Goal: Transaction & Acquisition: Obtain resource

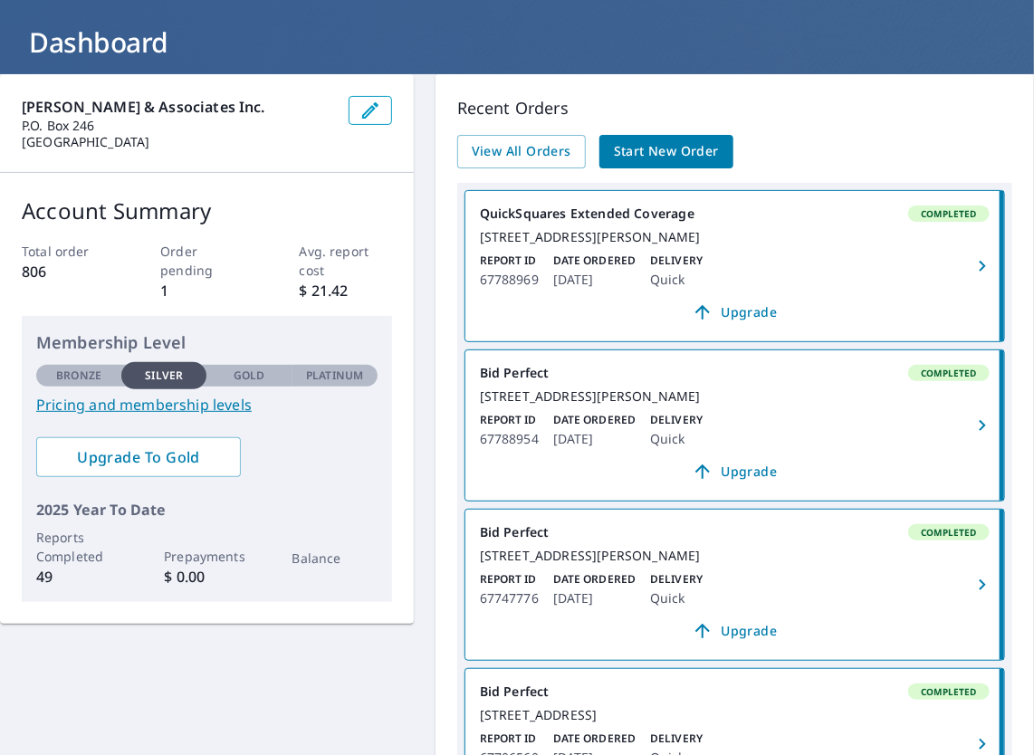
scroll to position [97, 0]
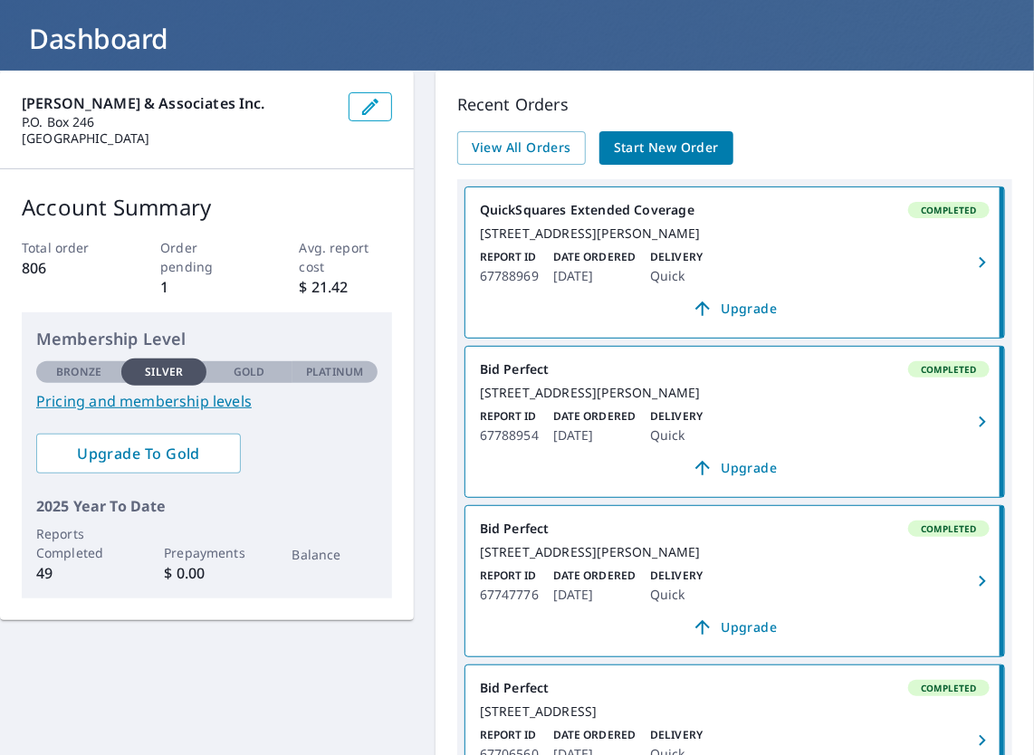
click at [835, 446] on div "Report ID 67788954 Date Ordered Oct 08, 2025 Delivery Quick" at bounding box center [735, 427] width 510 height 38
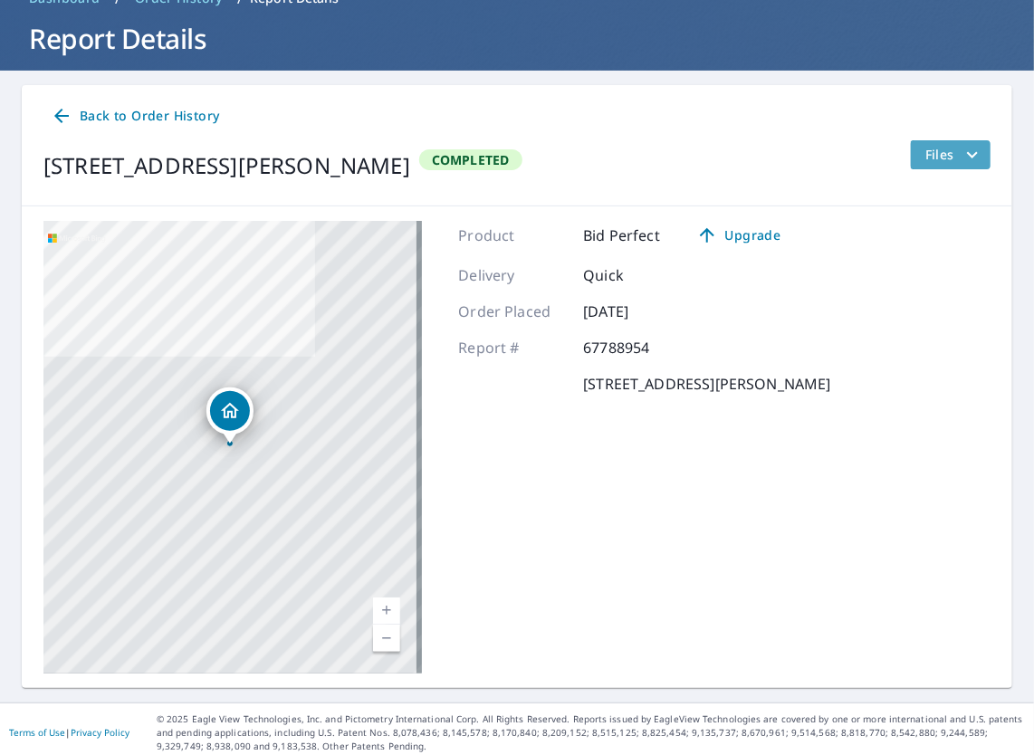
click at [961, 156] on icon "filesDropdownBtn-67788954" at bounding box center [972, 155] width 22 height 22
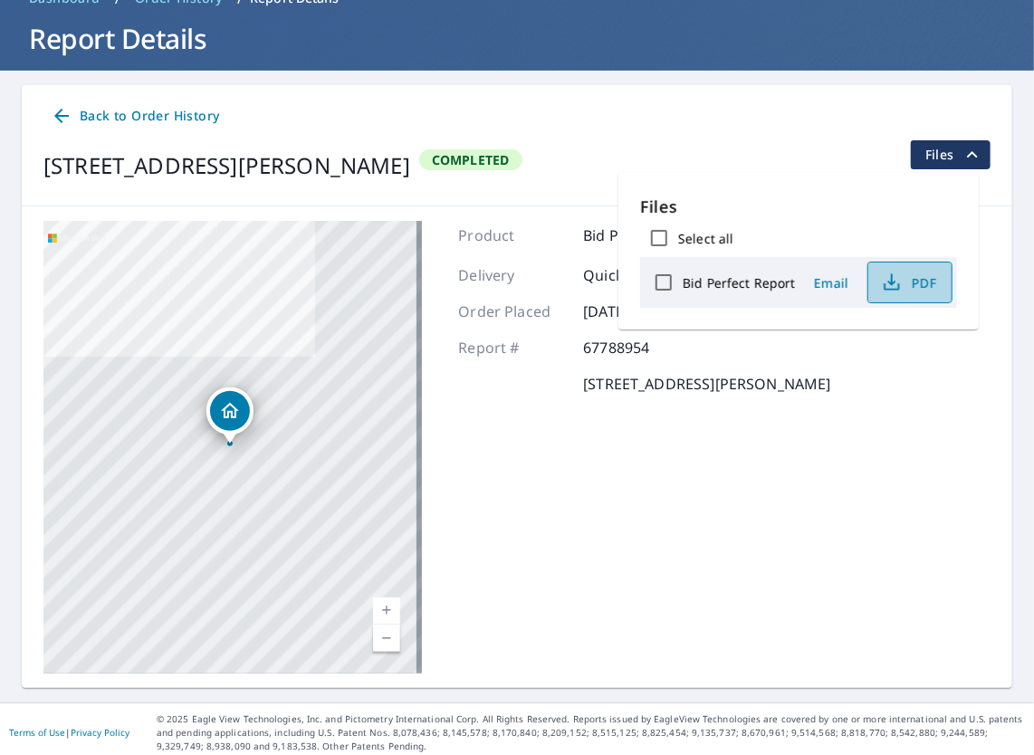
click at [897, 285] on icon "button" at bounding box center [892, 283] width 22 height 22
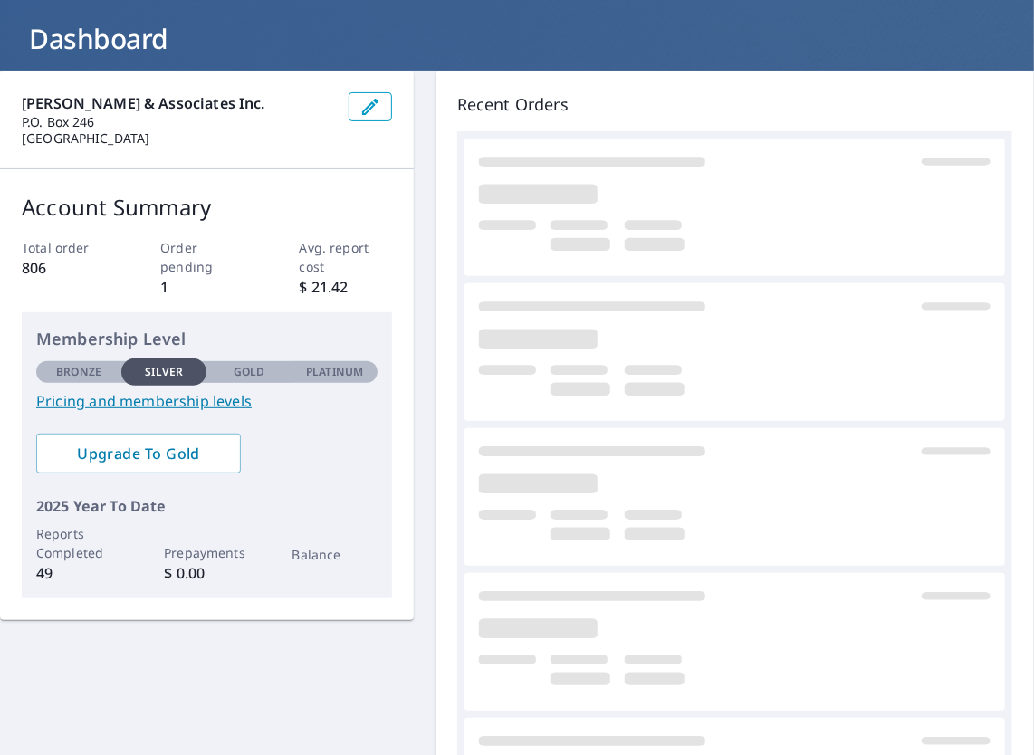
scroll to position [97, 0]
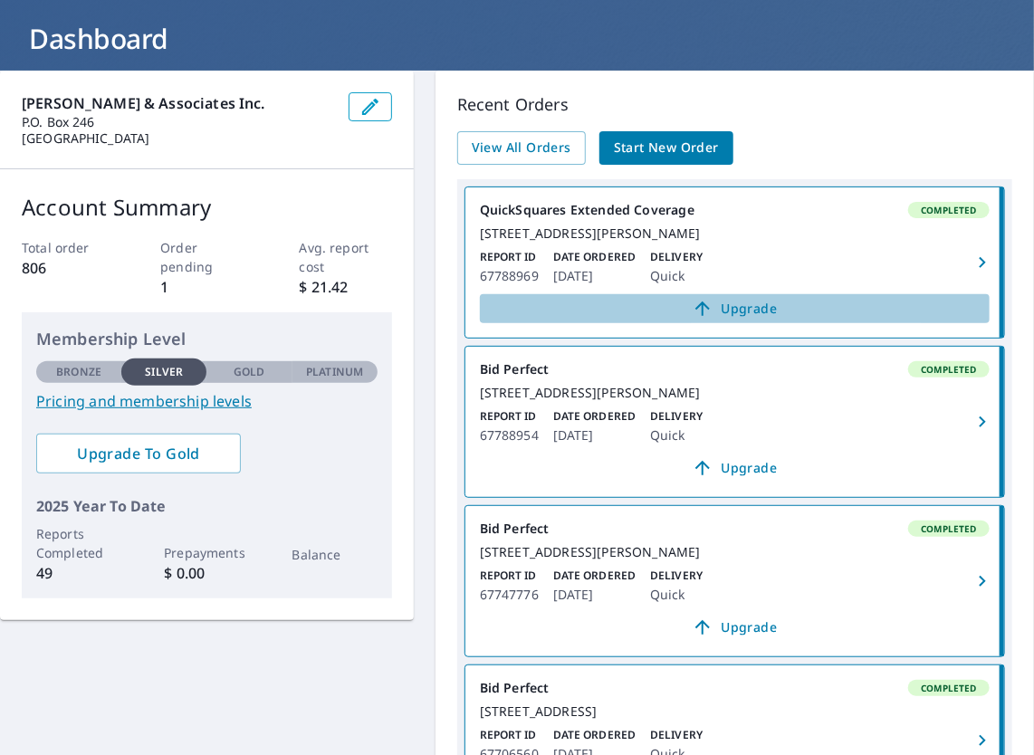
click at [876, 319] on span "Upgrade" at bounding box center [735, 309] width 488 height 22
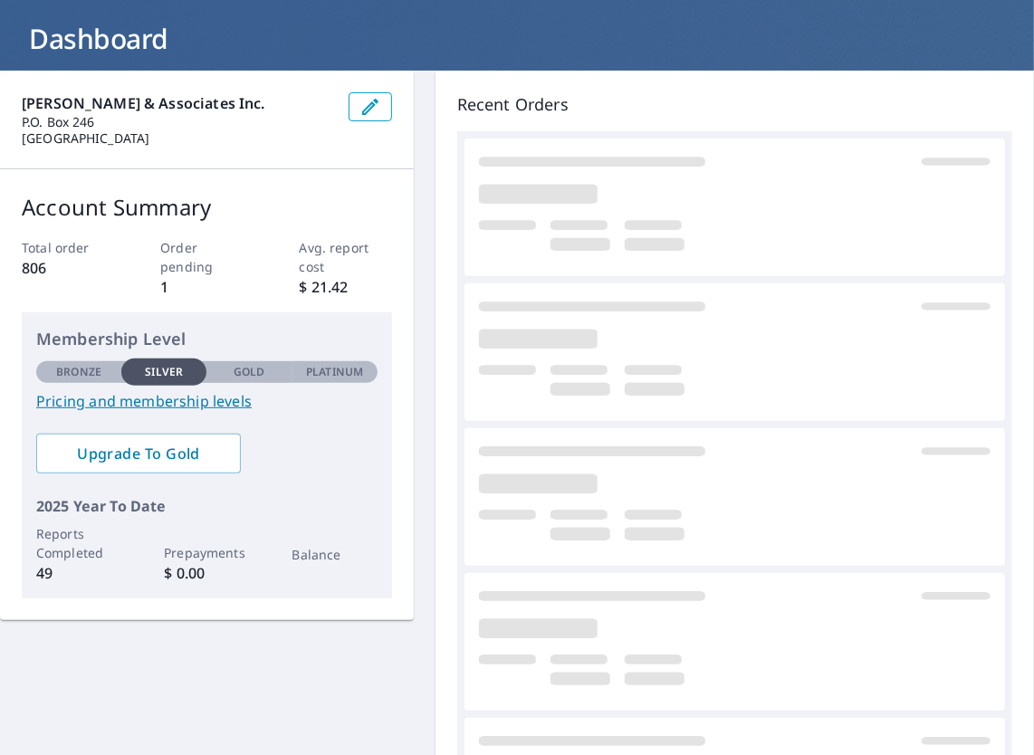
scroll to position [97, 0]
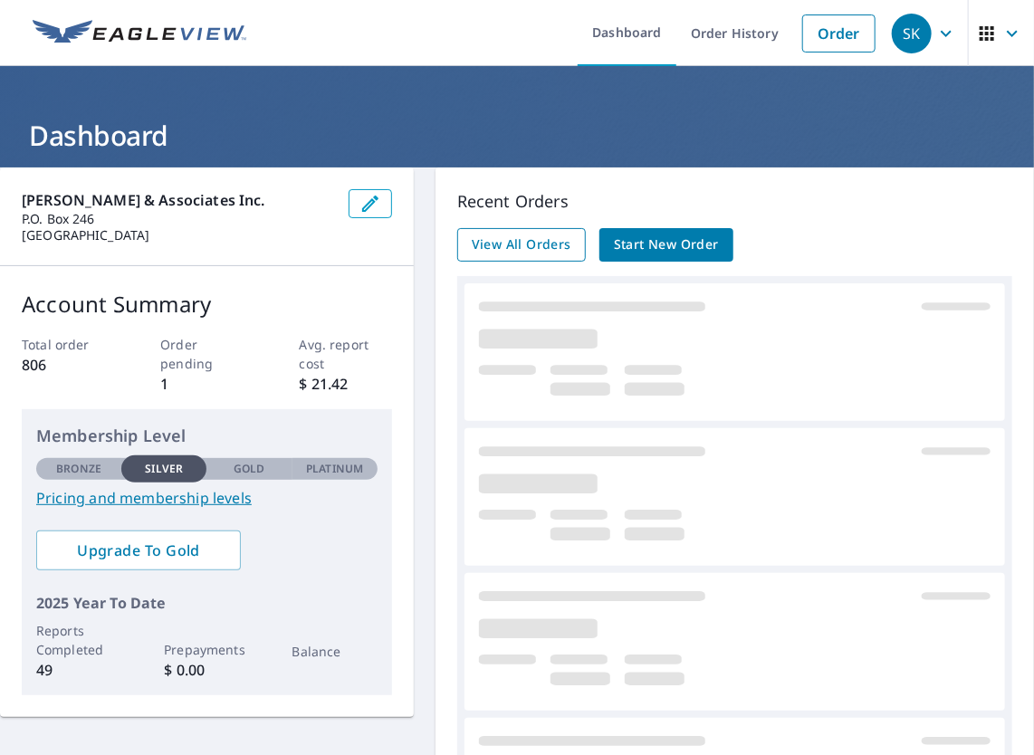
click at [507, 252] on span "View All Orders" at bounding box center [522, 244] width 100 height 23
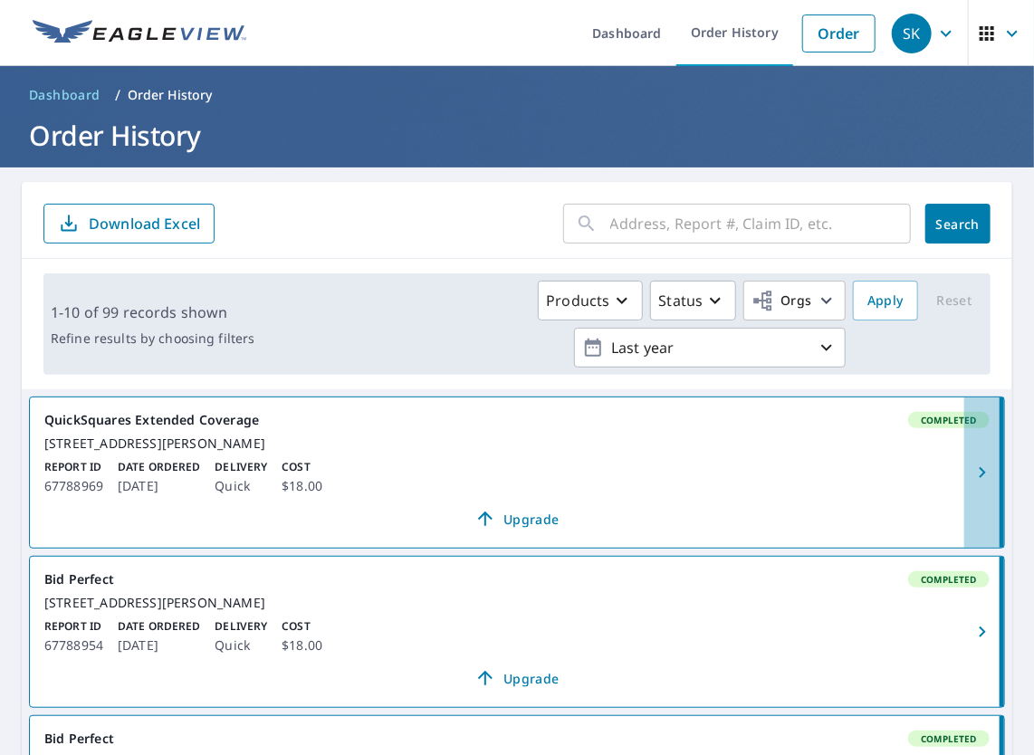
click at [971, 482] on icon "button" at bounding box center [982, 473] width 22 height 22
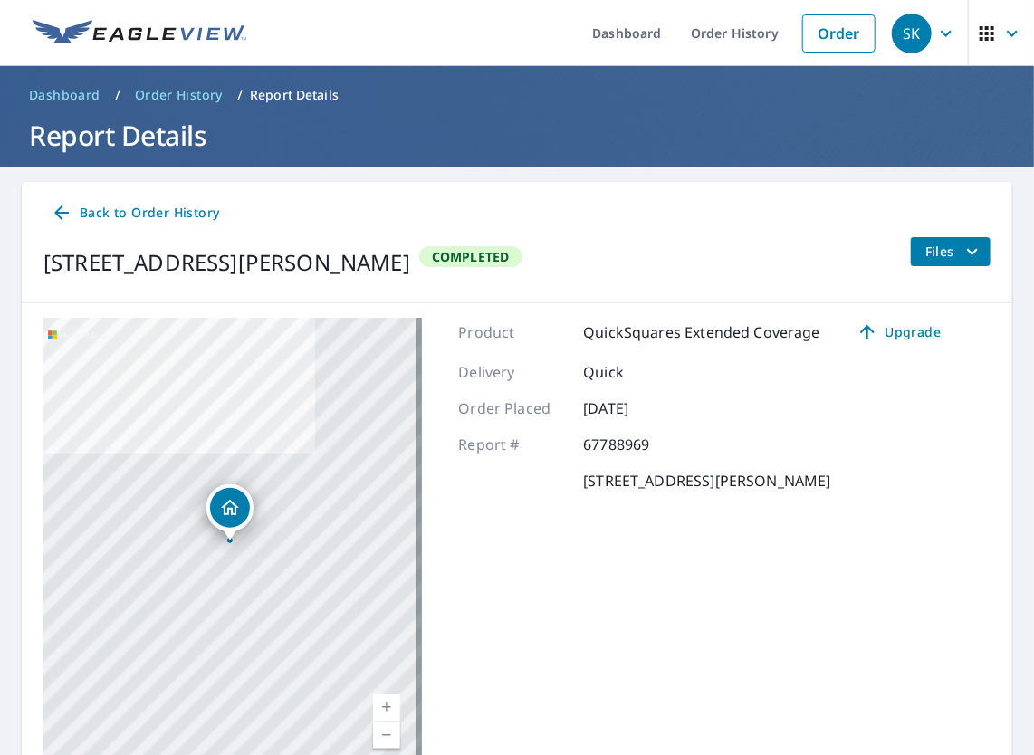
click at [967, 249] on icon "filesDropdownBtn-67788969" at bounding box center [972, 252] width 22 height 22
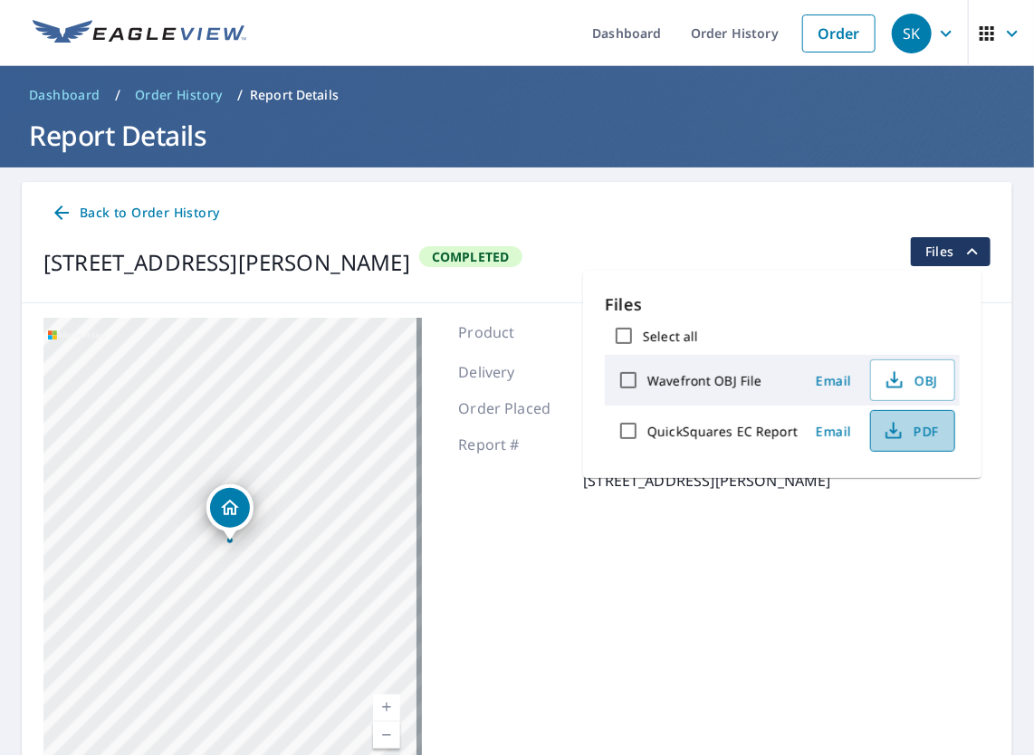
click at [922, 430] on span "PDF" at bounding box center [910, 431] width 58 height 22
